Goal: Information Seeking & Learning: Learn about a topic

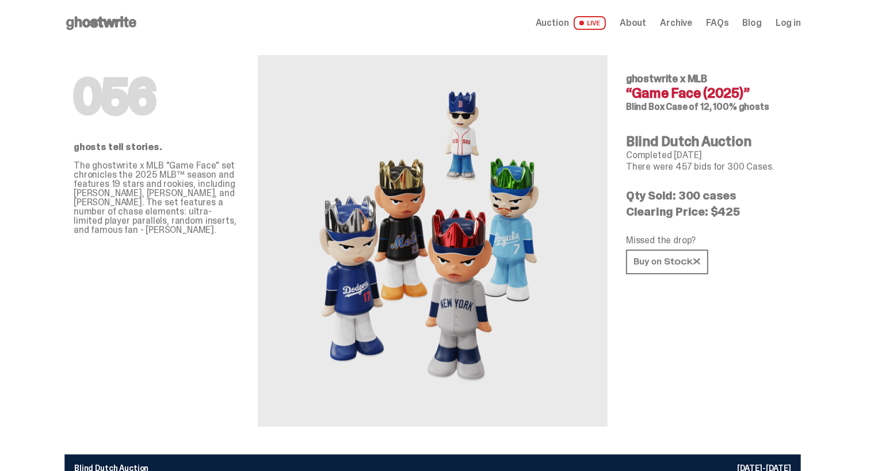
click at [702, 141] on h4 "Blind Dutch Auction" at bounding box center [709, 142] width 166 height 14
click at [669, 259] on use at bounding box center [667, 262] width 66 height 8
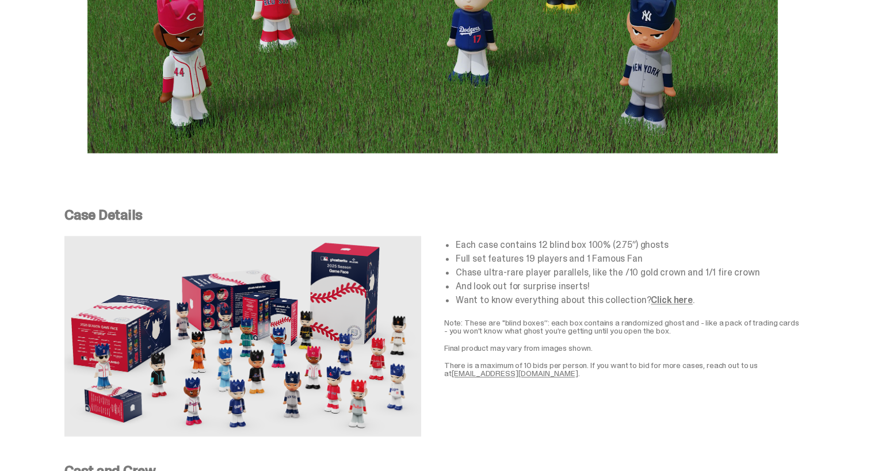
scroll to position [2013, 0]
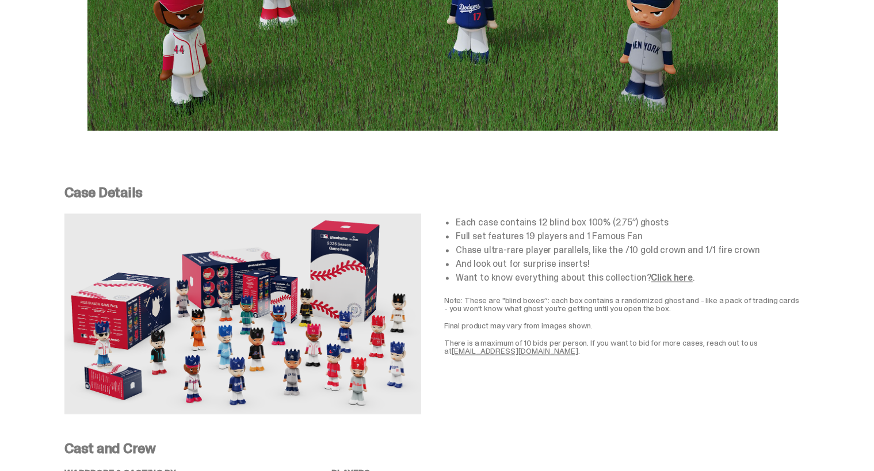
click at [666, 272] on link "Click here" at bounding box center [671, 278] width 41 height 12
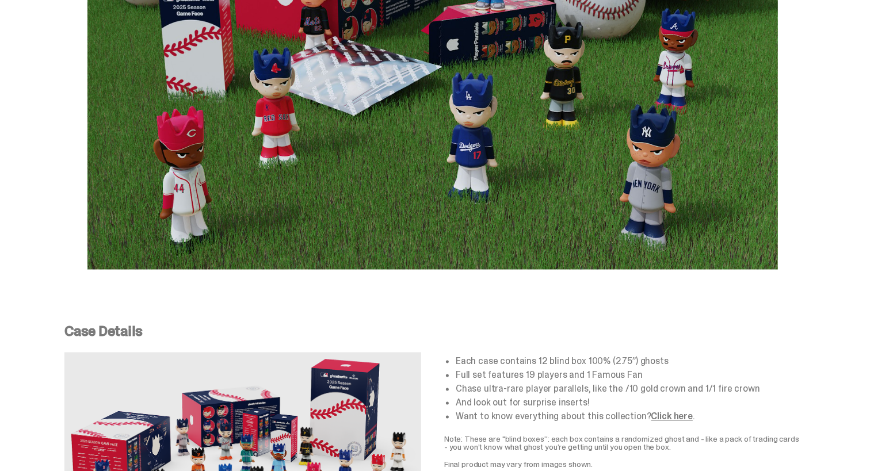
scroll to position [1725, 0]
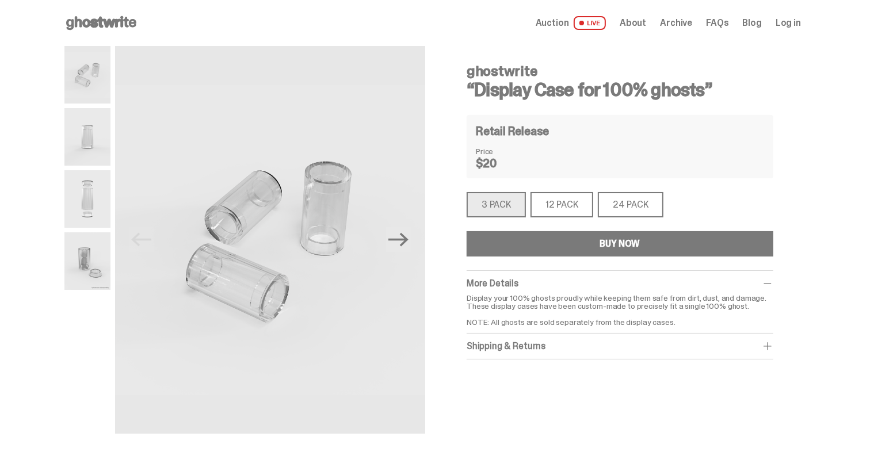
click at [575, 207] on div "12 PACK" at bounding box center [561, 204] width 63 height 25
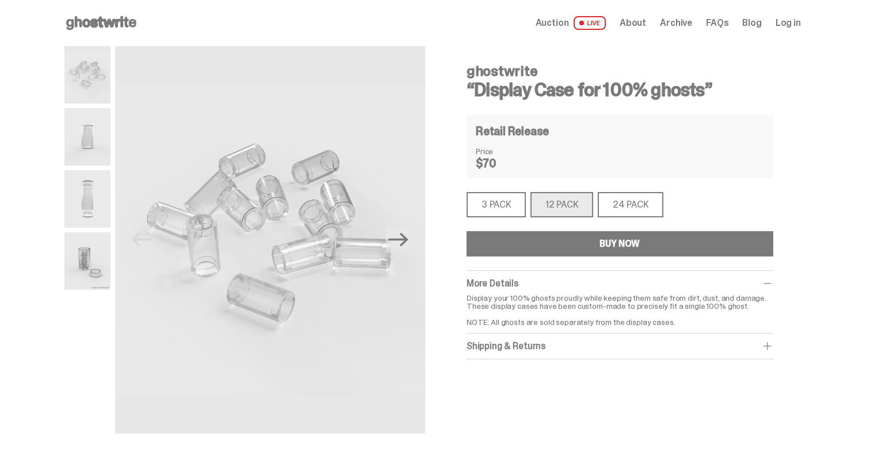
click at [517, 208] on div "3 PACK" at bounding box center [495, 204] width 59 height 25
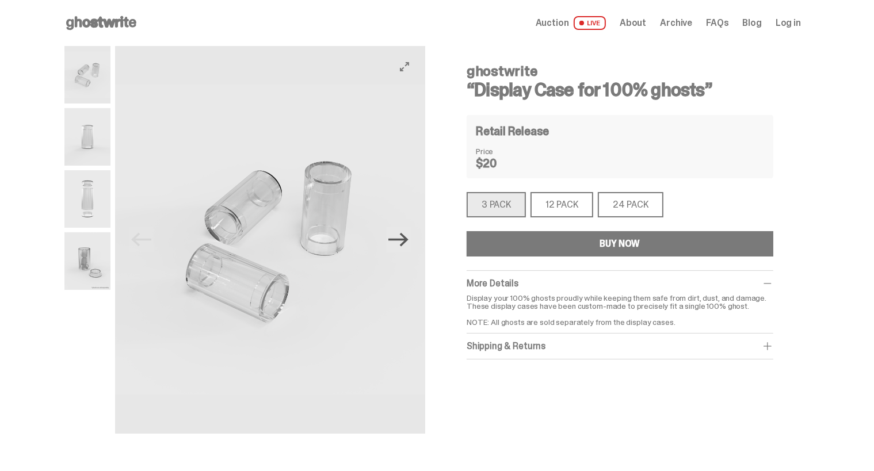
click at [408, 245] on icon "Next" at bounding box center [398, 239] width 20 height 20
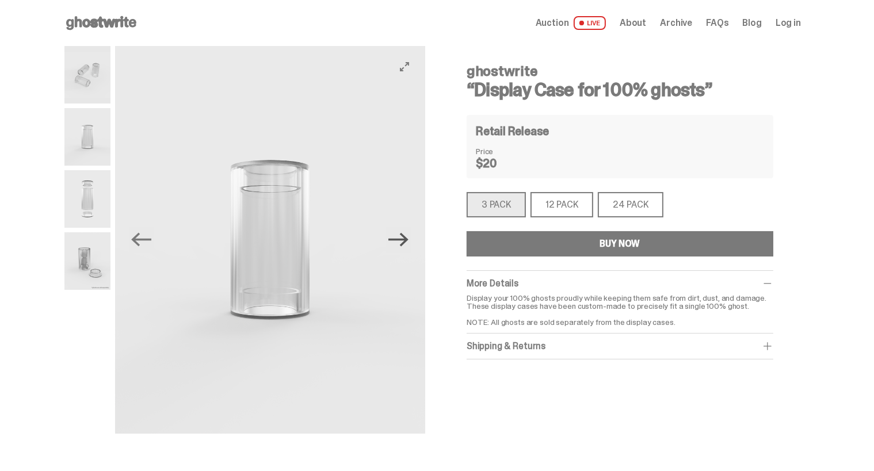
click at [408, 244] on icon "Next" at bounding box center [398, 239] width 20 height 20
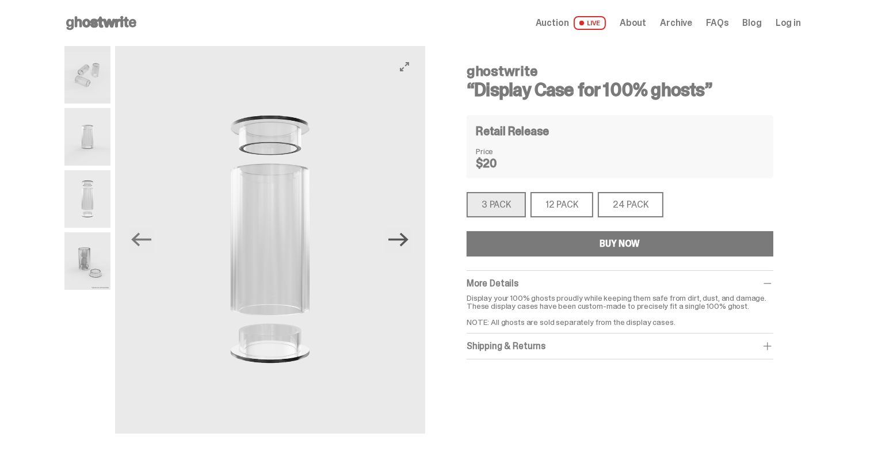
click at [408, 242] on icon "Next" at bounding box center [398, 239] width 20 height 20
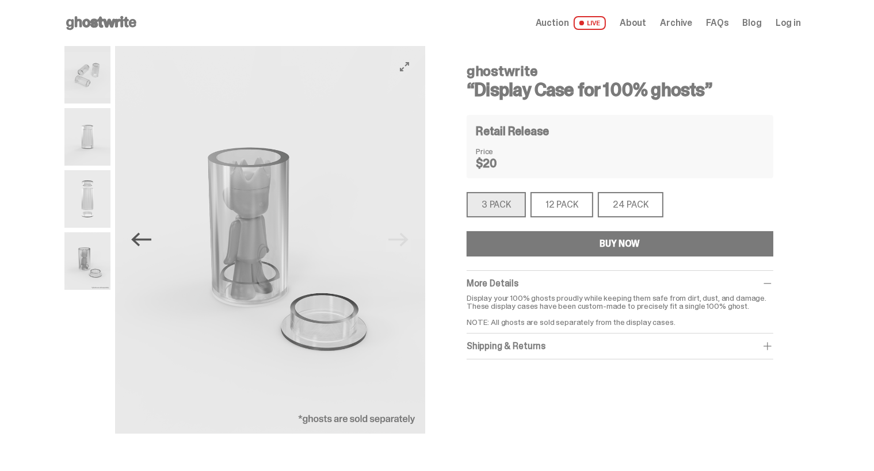
click at [145, 239] on icon "Previous" at bounding box center [142, 240] width 20 height 14
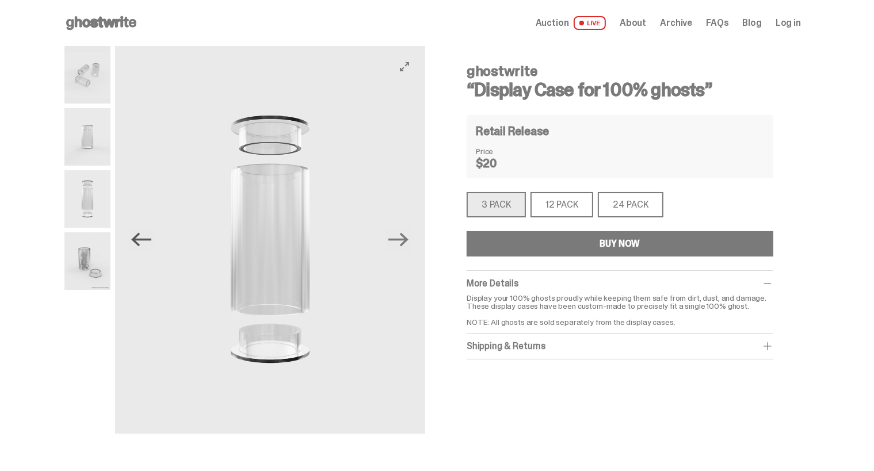
click at [147, 239] on icon "Previous" at bounding box center [142, 240] width 20 height 14
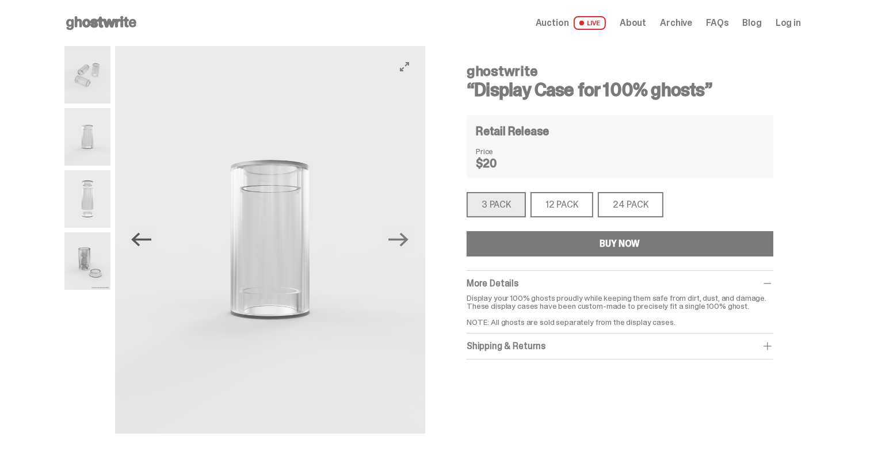
click at [147, 239] on icon "Previous" at bounding box center [142, 240] width 20 height 14
